Goal: Information Seeking & Learning: Learn about a topic

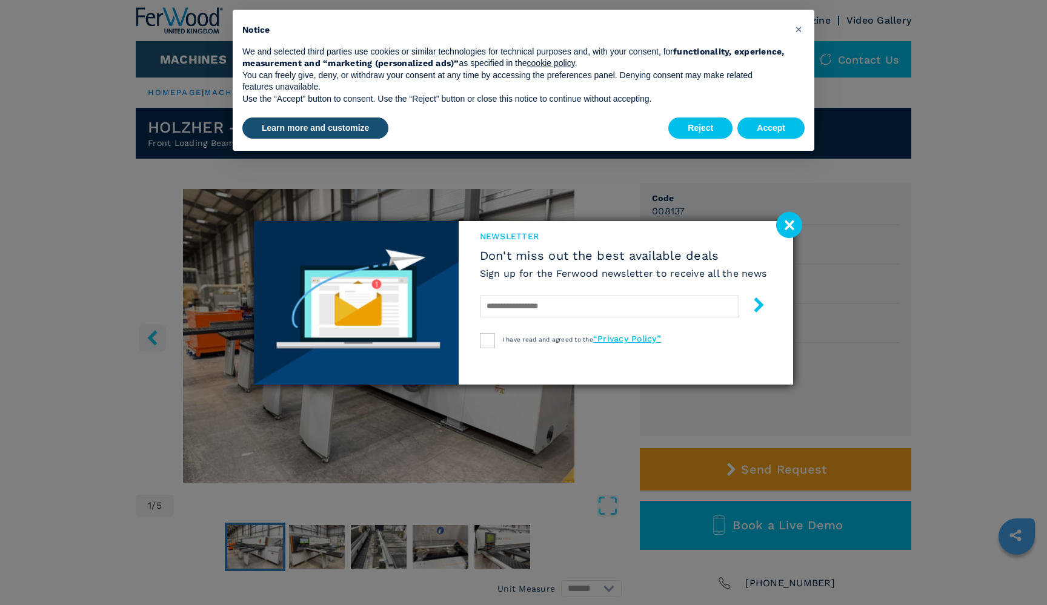
click at [786, 219] on image at bounding box center [789, 225] width 26 height 26
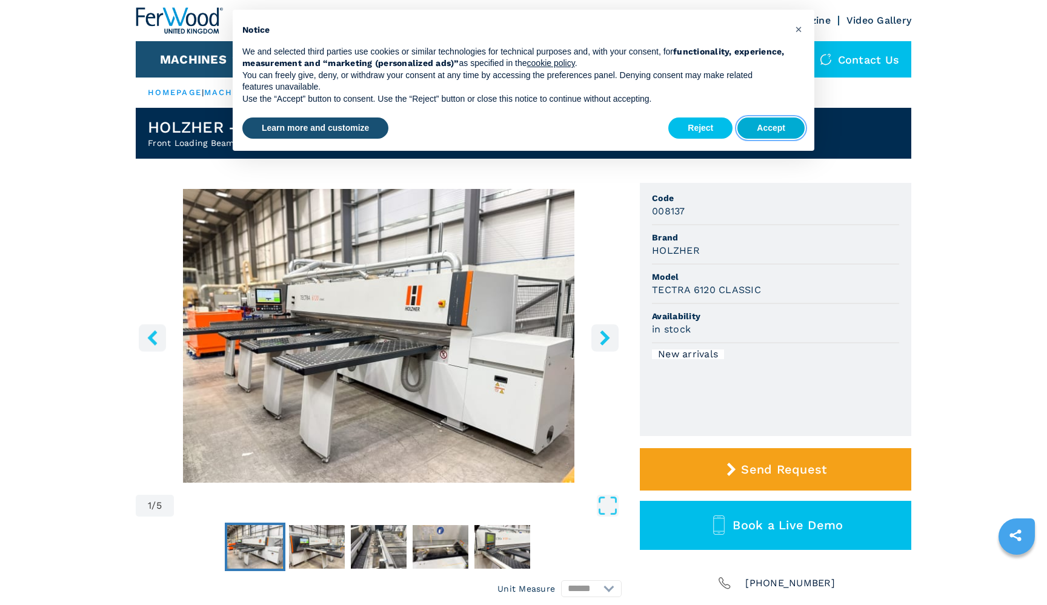
click at [769, 127] on button "Accept" at bounding box center [771, 129] width 67 height 22
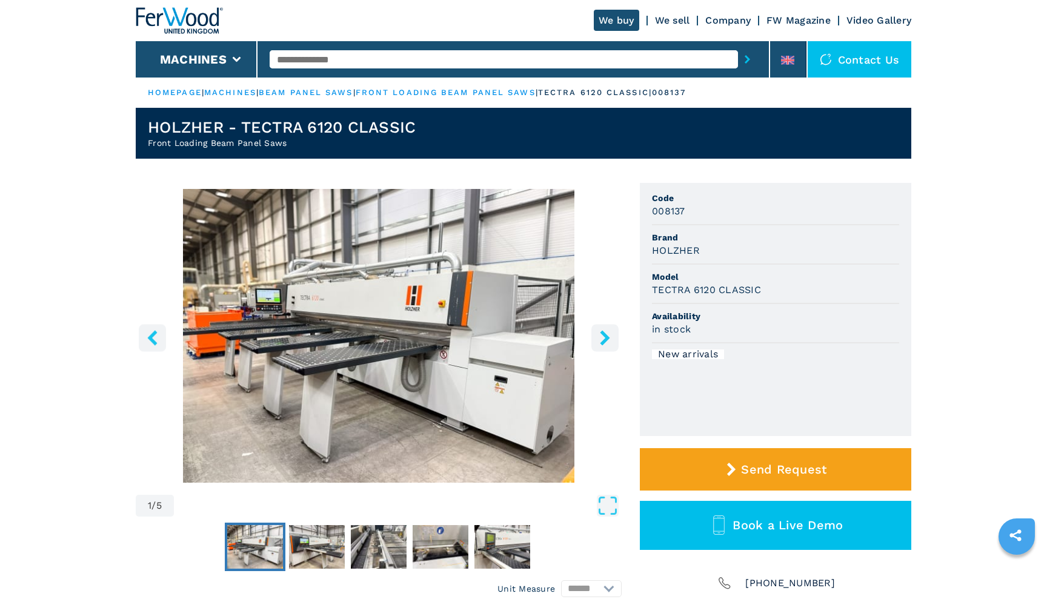
click at [592, 339] on button "right-button" at bounding box center [605, 337] width 27 height 27
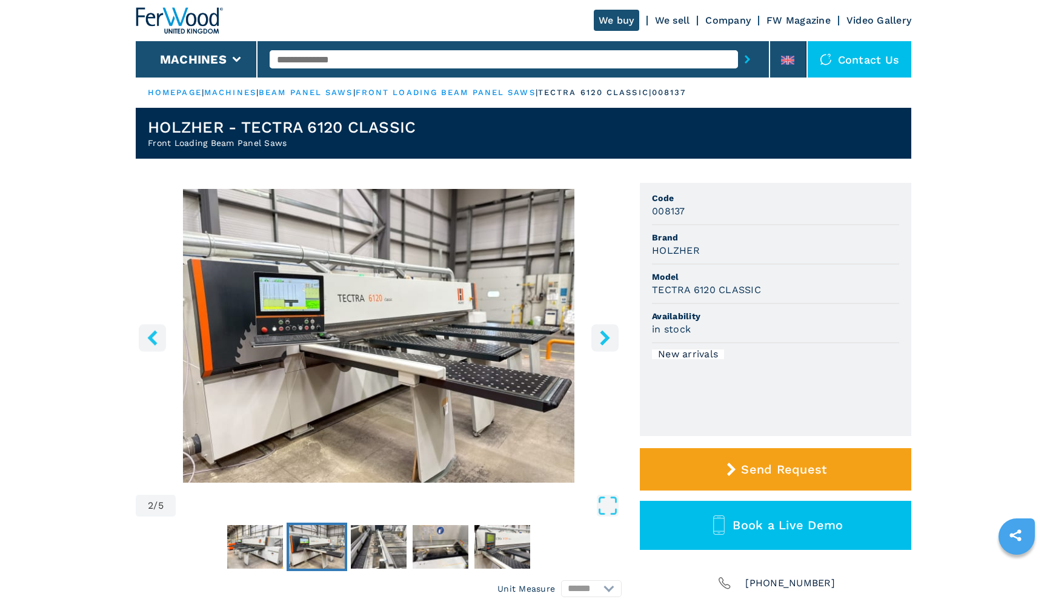
click at [592, 339] on button "right-button" at bounding box center [605, 337] width 27 height 27
click at [607, 338] on icon "right-button" at bounding box center [605, 337] width 10 height 15
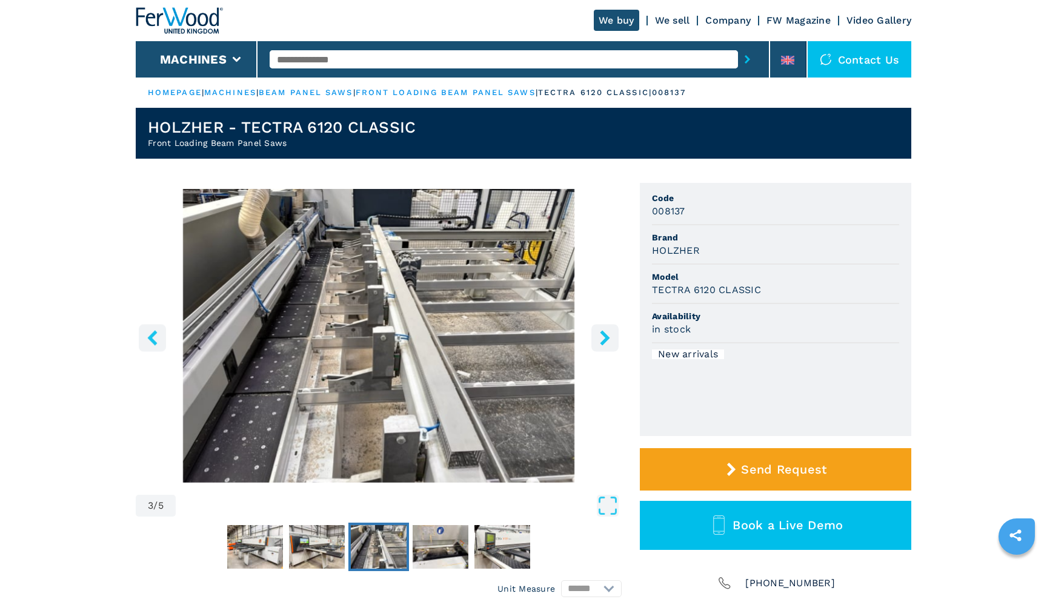
click at [607, 338] on icon "right-button" at bounding box center [605, 337] width 10 height 15
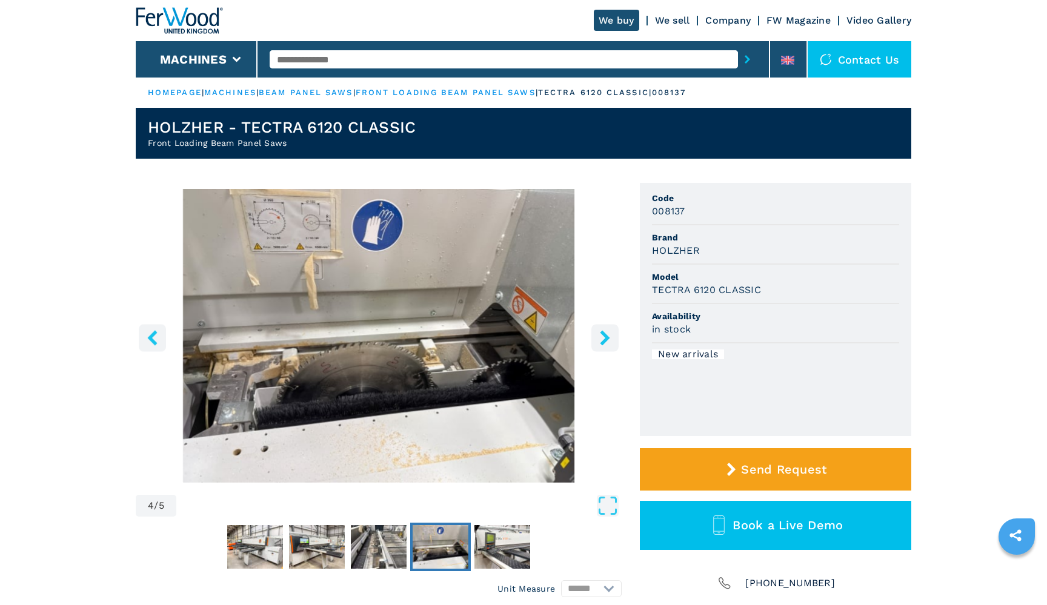
click at [607, 338] on icon "right-button" at bounding box center [605, 337] width 10 height 15
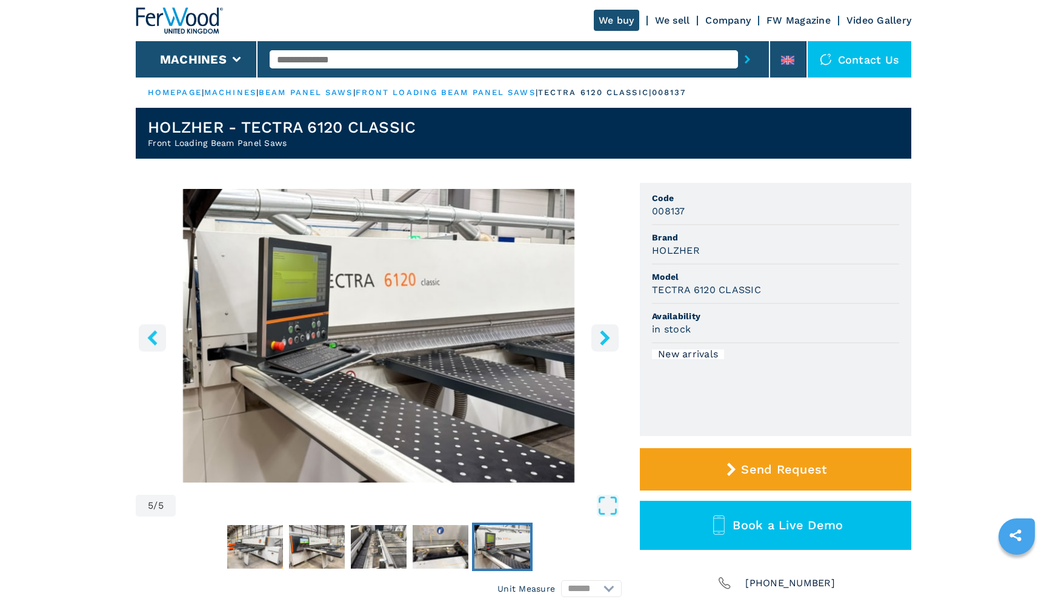
click at [607, 338] on icon "right-button" at bounding box center [605, 337] width 10 height 15
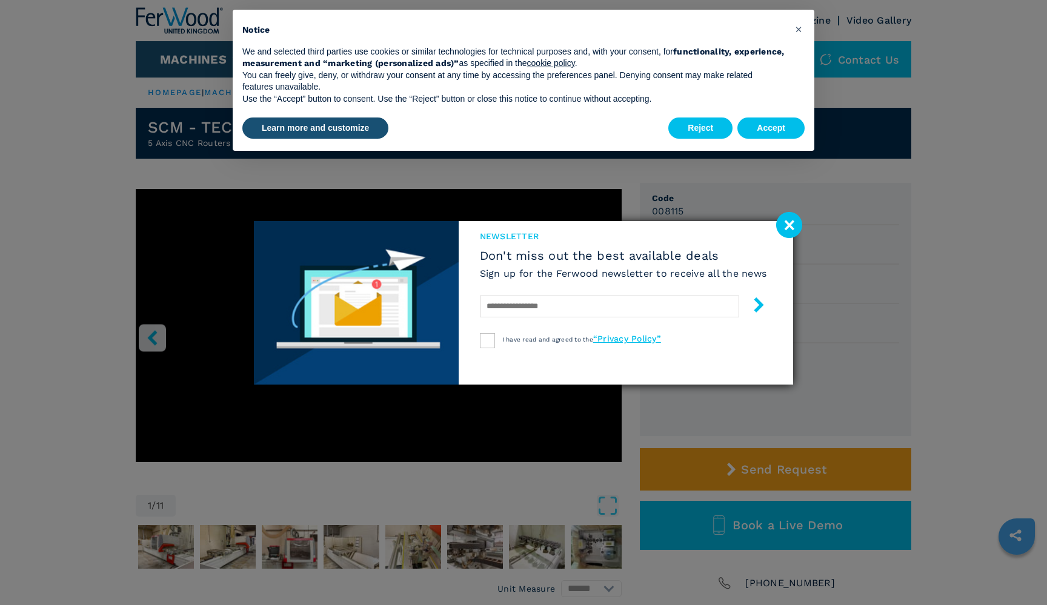
click at [792, 227] on image at bounding box center [789, 225] width 26 height 26
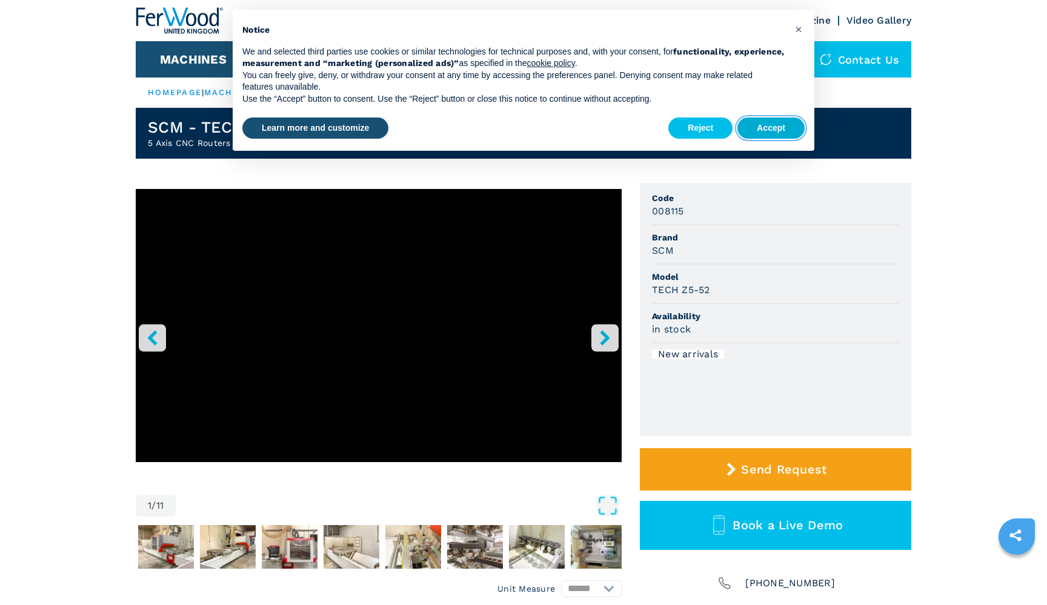
click at [771, 128] on button "Accept" at bounding box center [771, 129] width 67 height 22
